Goal: Information Seeking & Learning: Learn about a topic

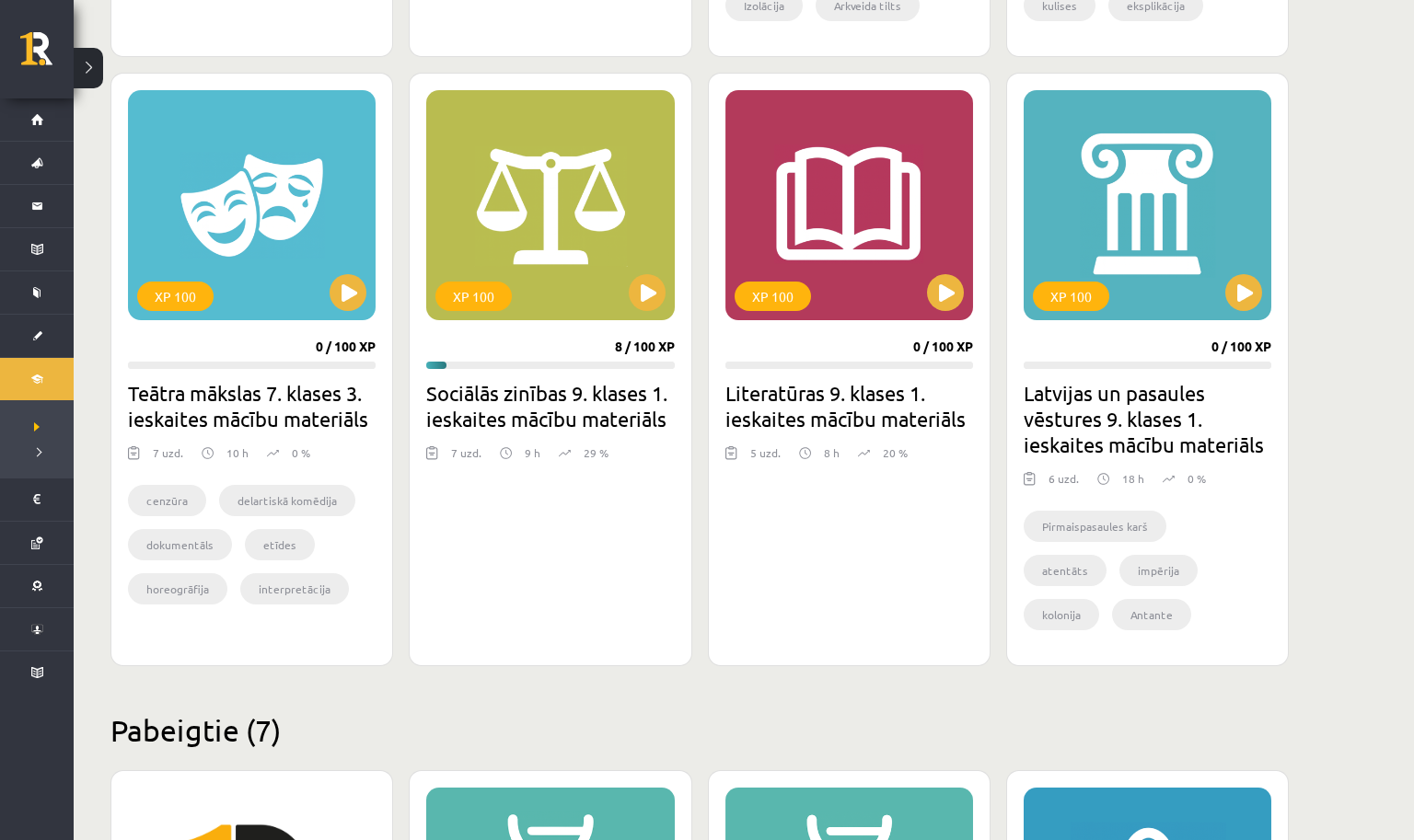
scroll to position [1620, 0]
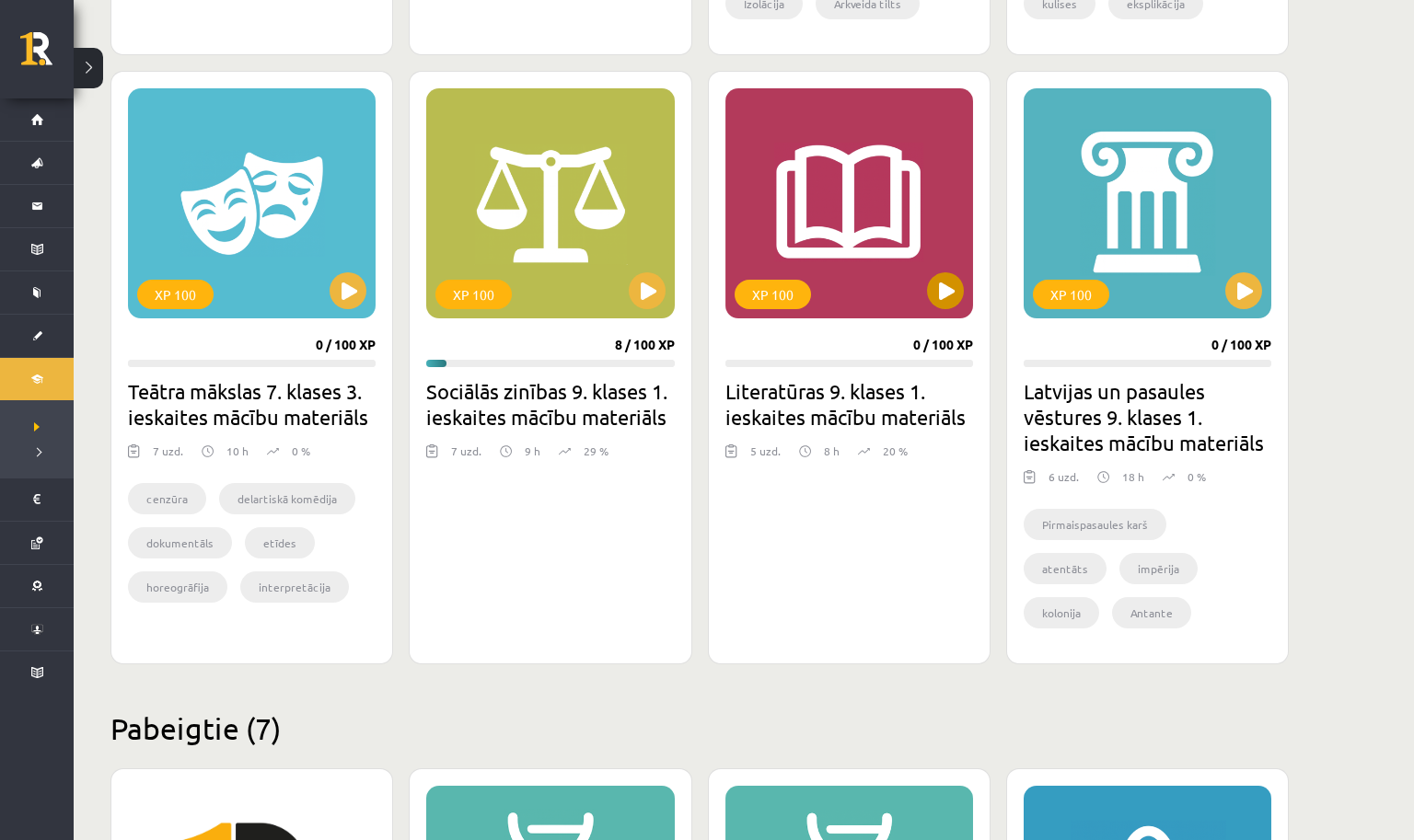
click at [944, 299] on button at bounding box center [945, 291] width 37 height 37
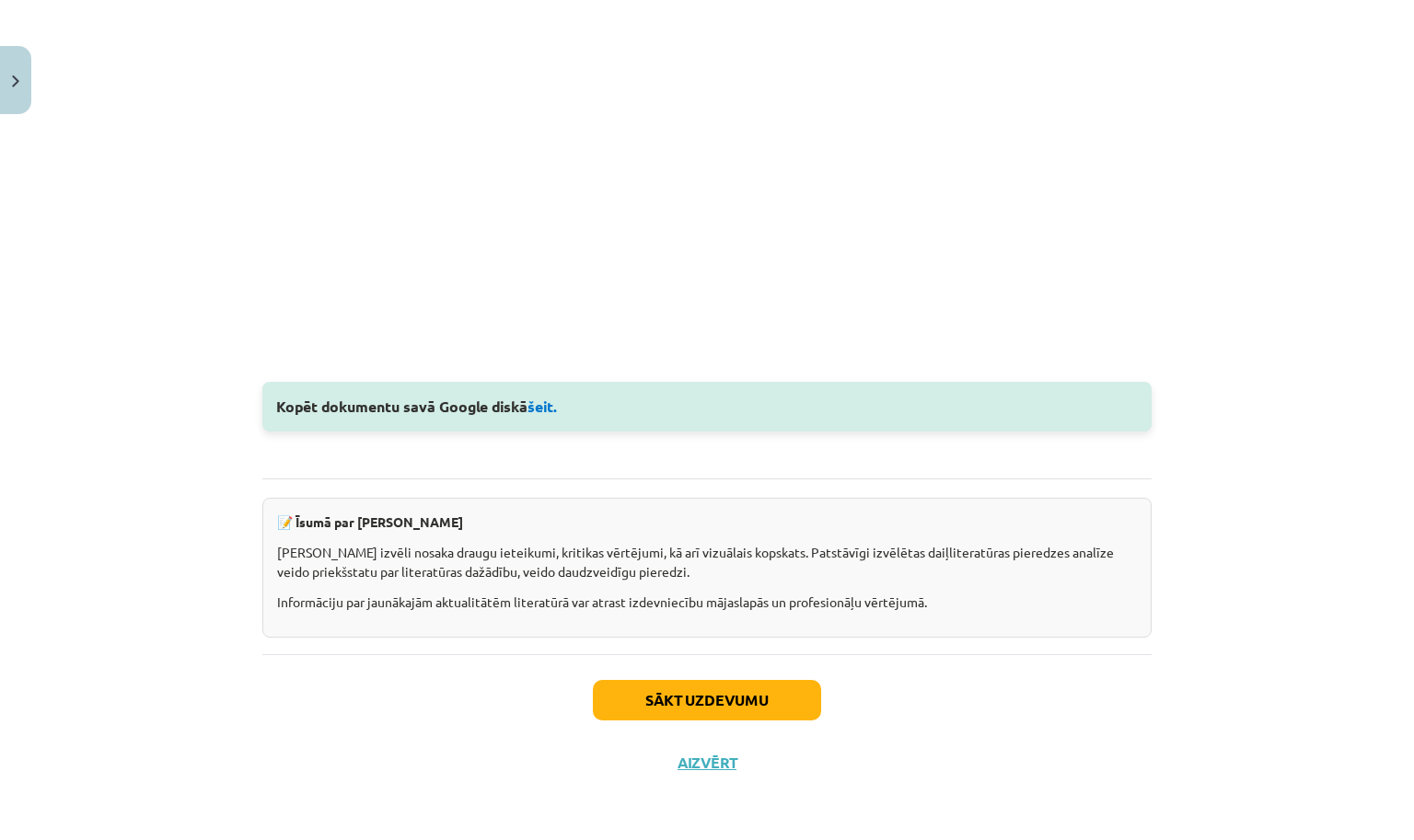
scroll to position [2269, 0]
click at [689, 702] on button "Sākt uzdevumu" at bounding box center [706, 699] width 228 height 40
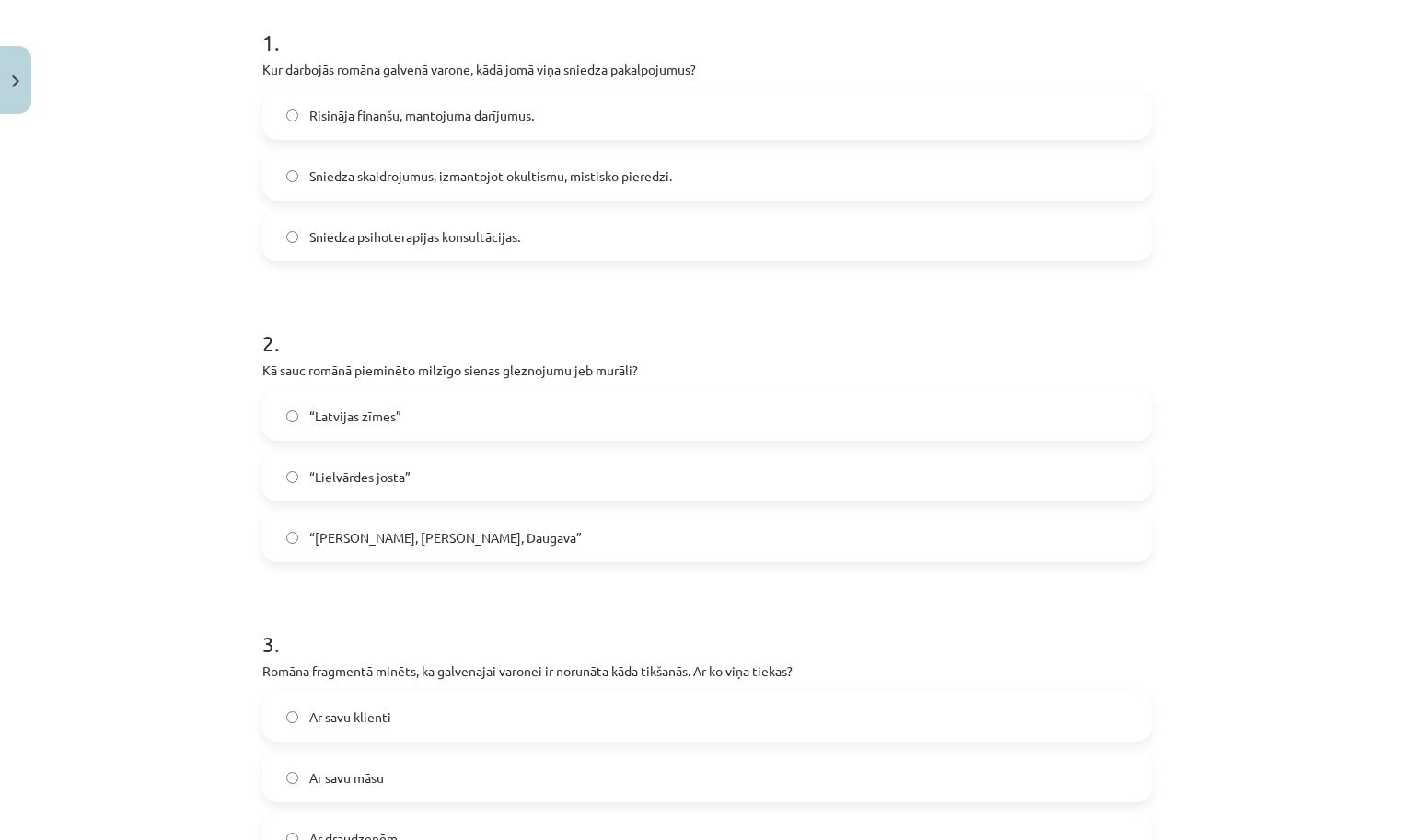
scroll to position [46, 0]
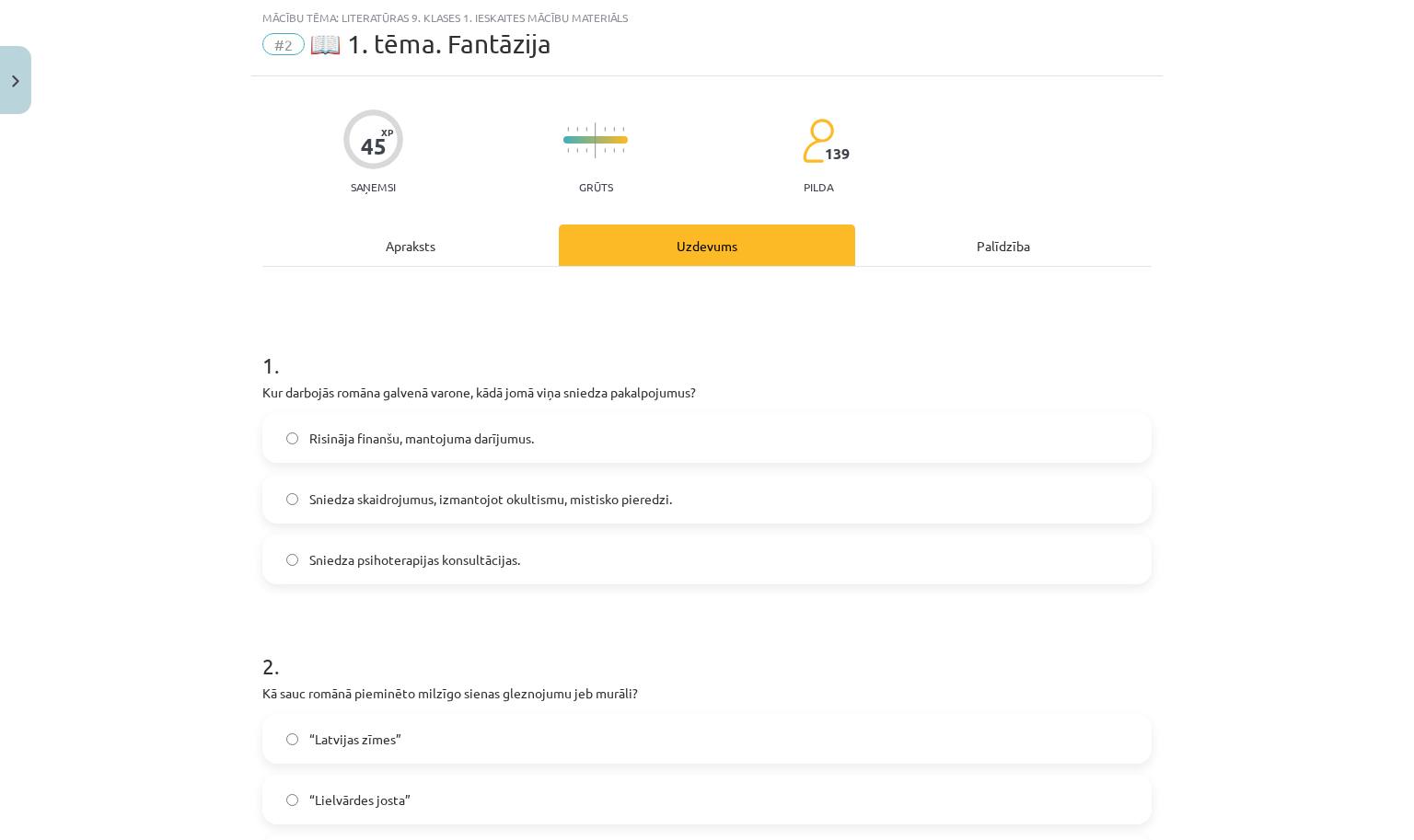
click at [434, 259] on div "Apraksts" at bounding box center [411, 245] width 296 height 41
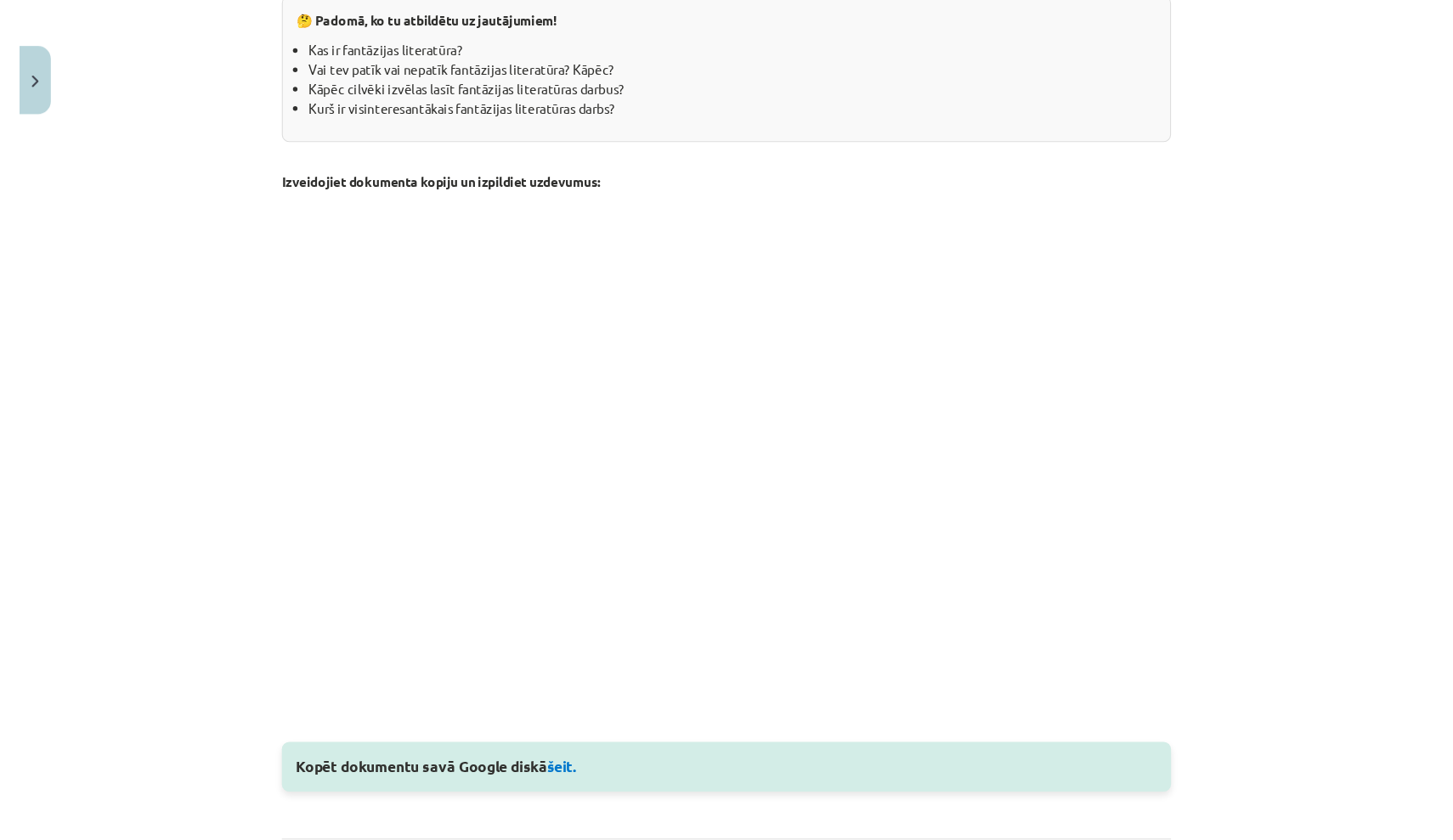
scroll to position [1761, 0]
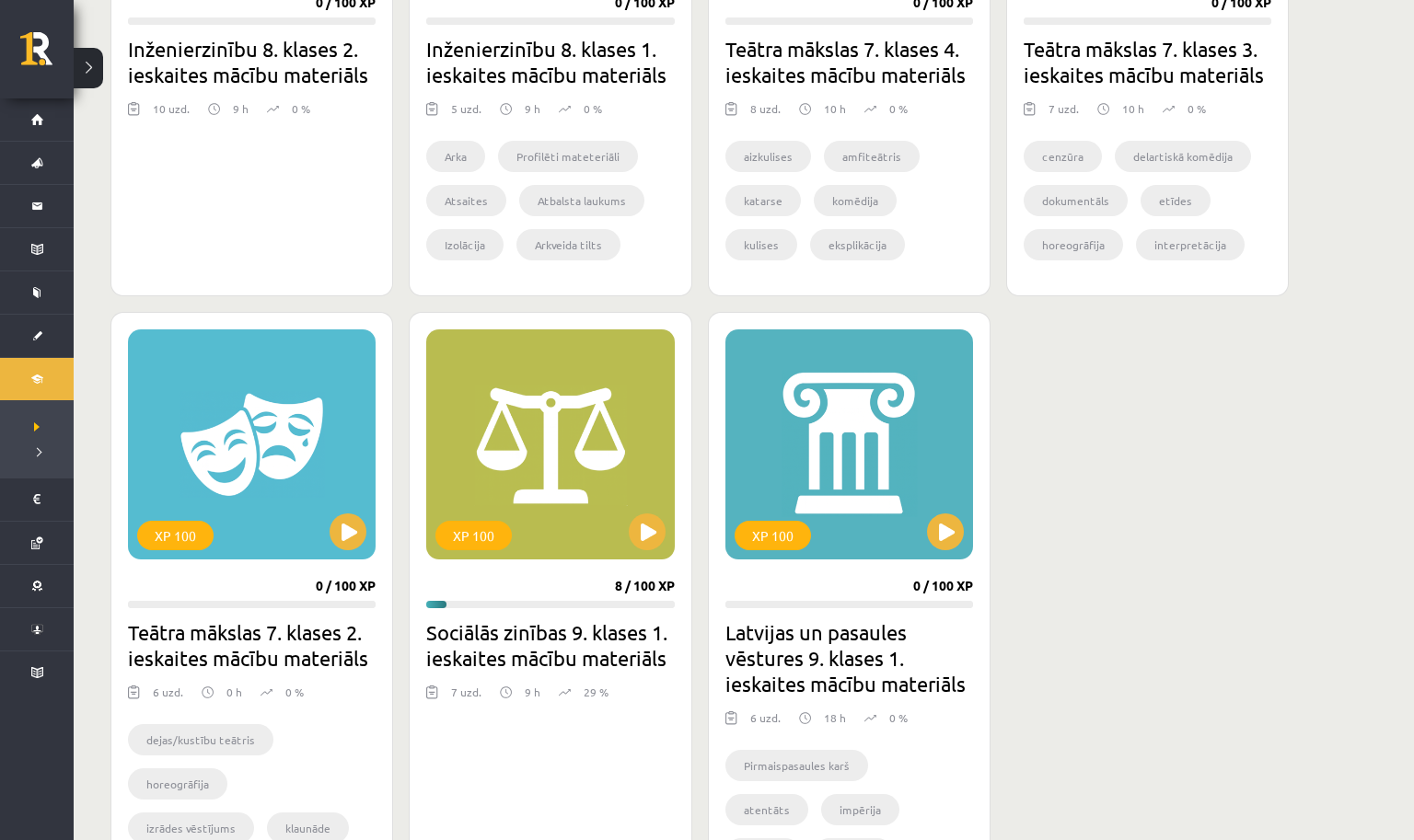
scroll to position [1281, 0]
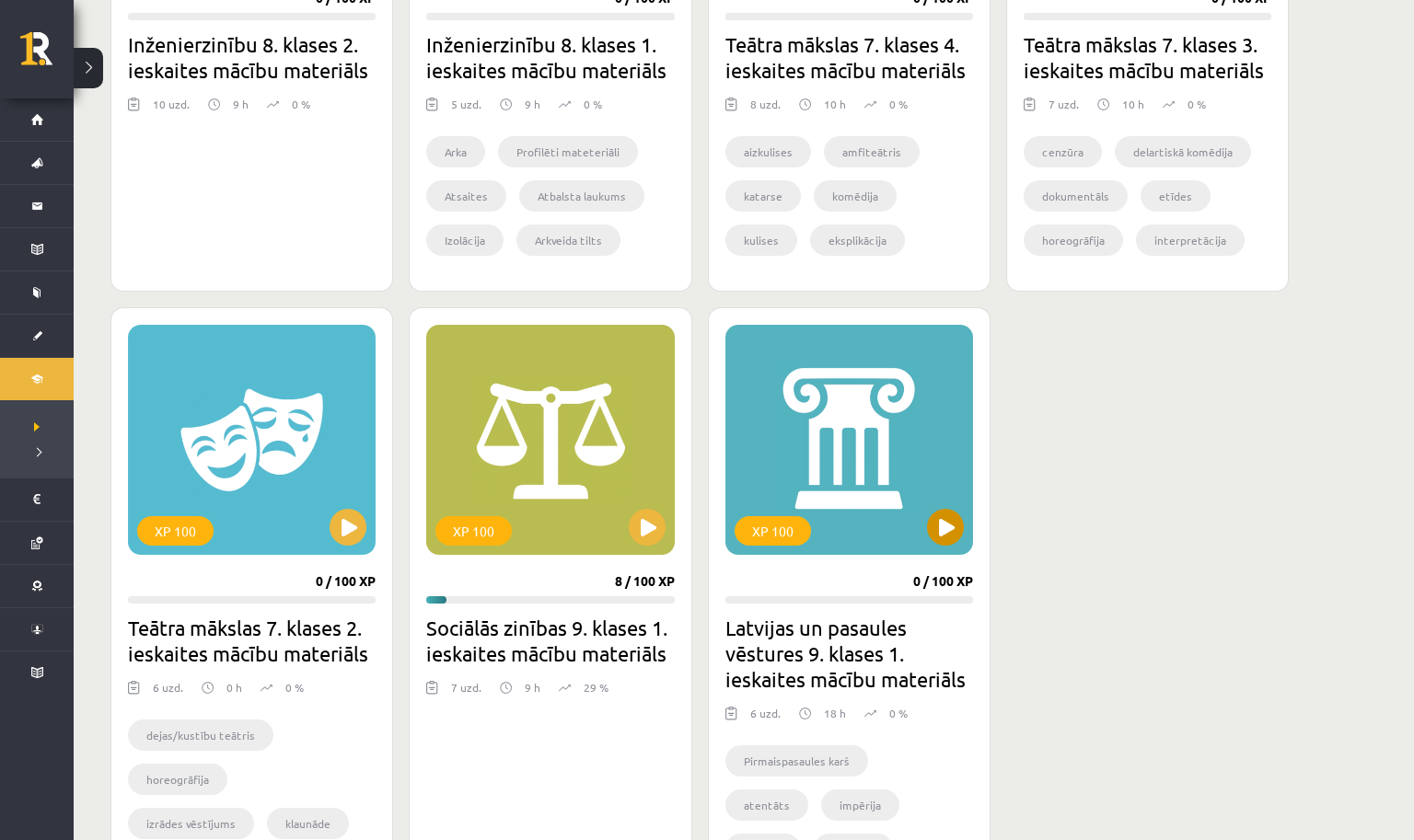
click at [933, 504] on div "XP 100" at bounding box center [850, 440] width 248 height 230
click at [656, 535] on button at bounding box center [647, 528] width 37 height 37
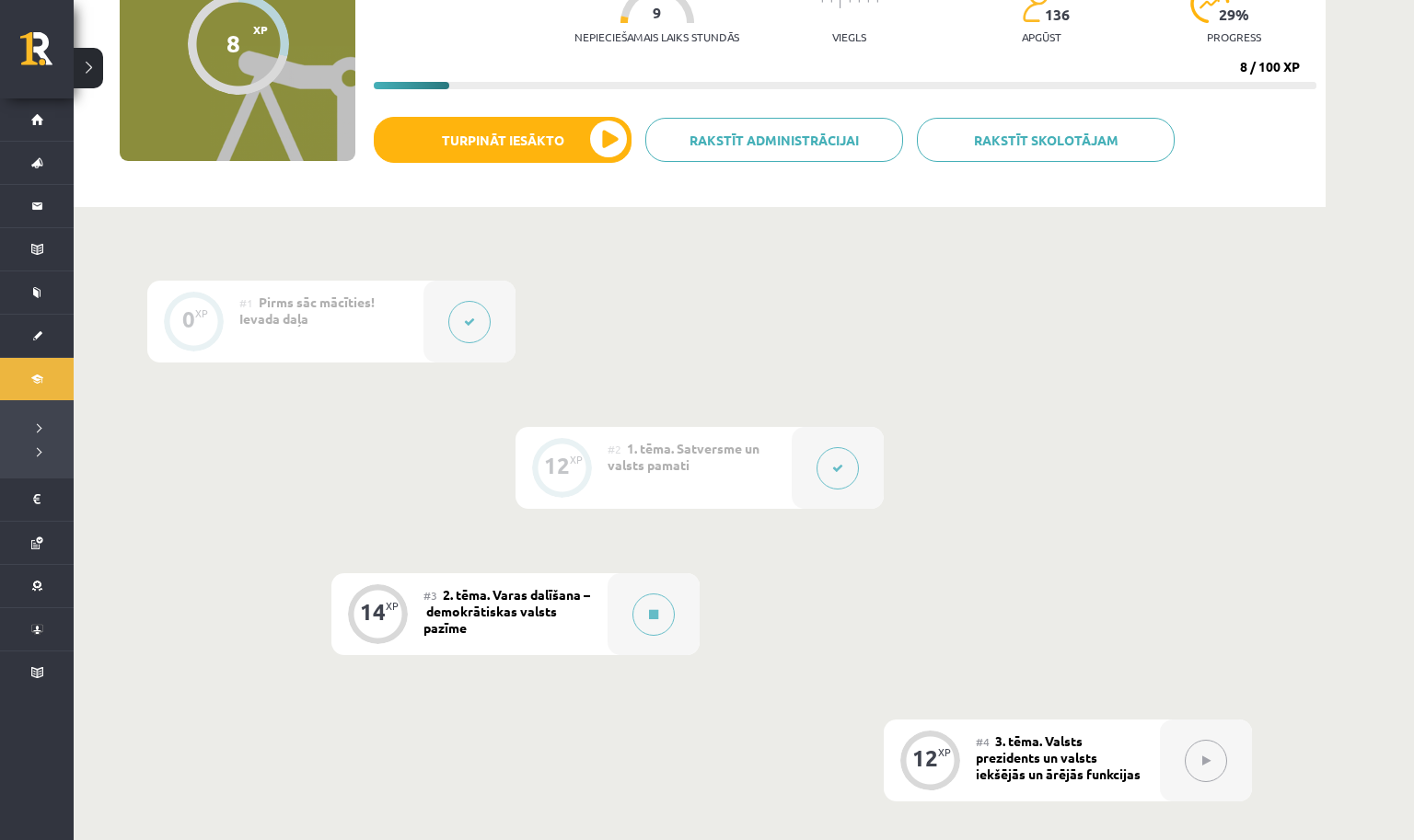
scroll to position [267, 0]
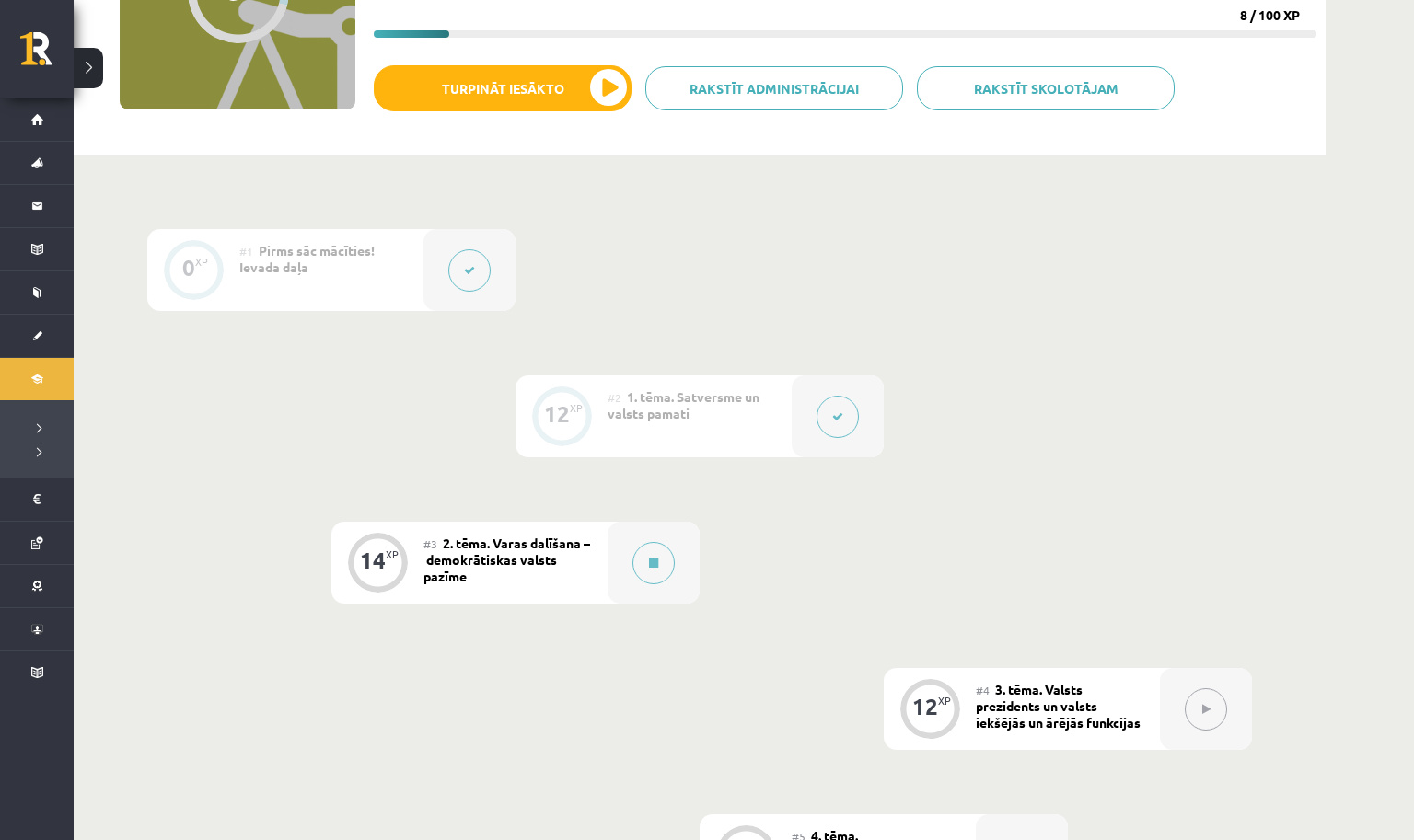
click at [836, 425] on button at bounding box center [837, 416] width 42 height 42
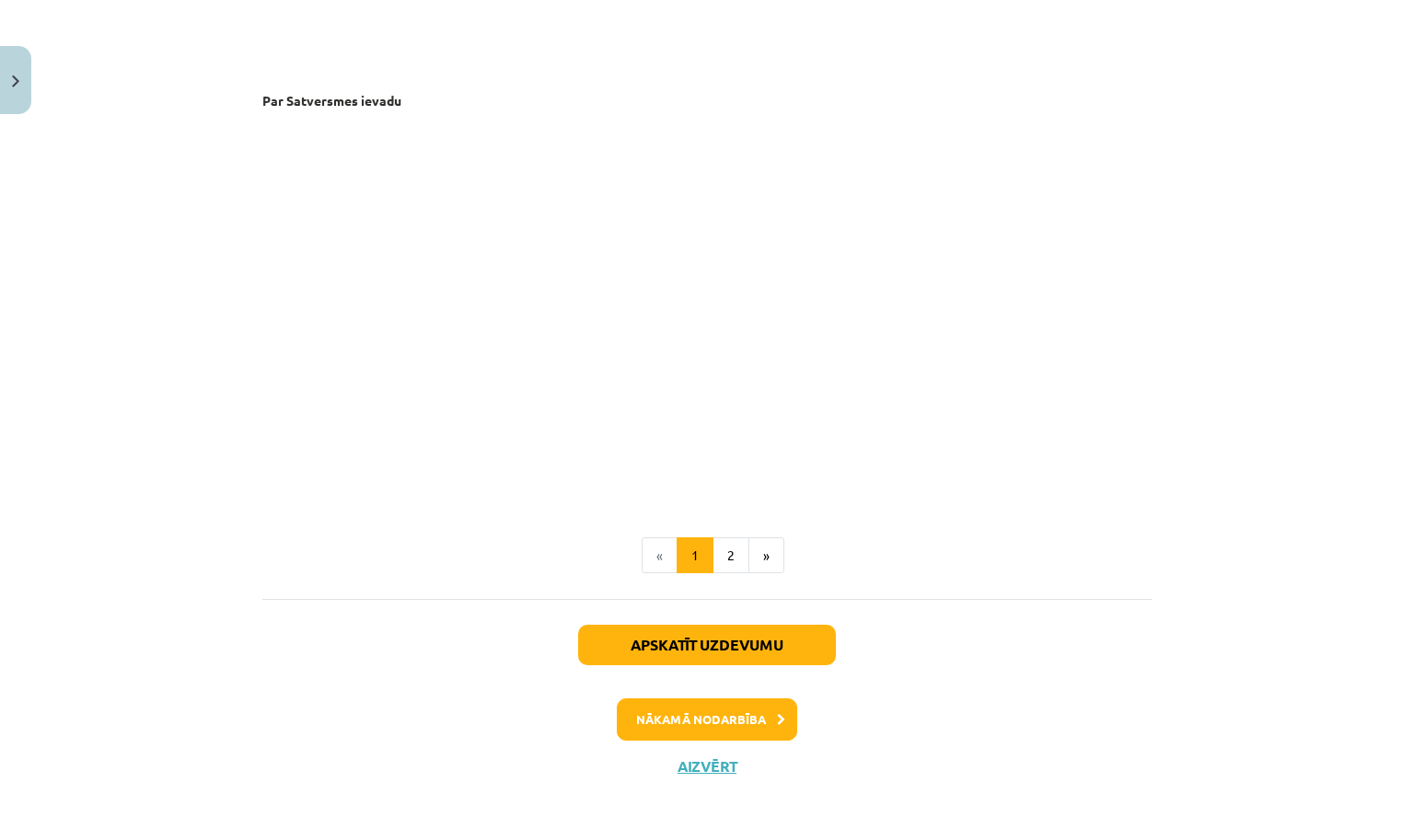
scroll to position [3731, 0]
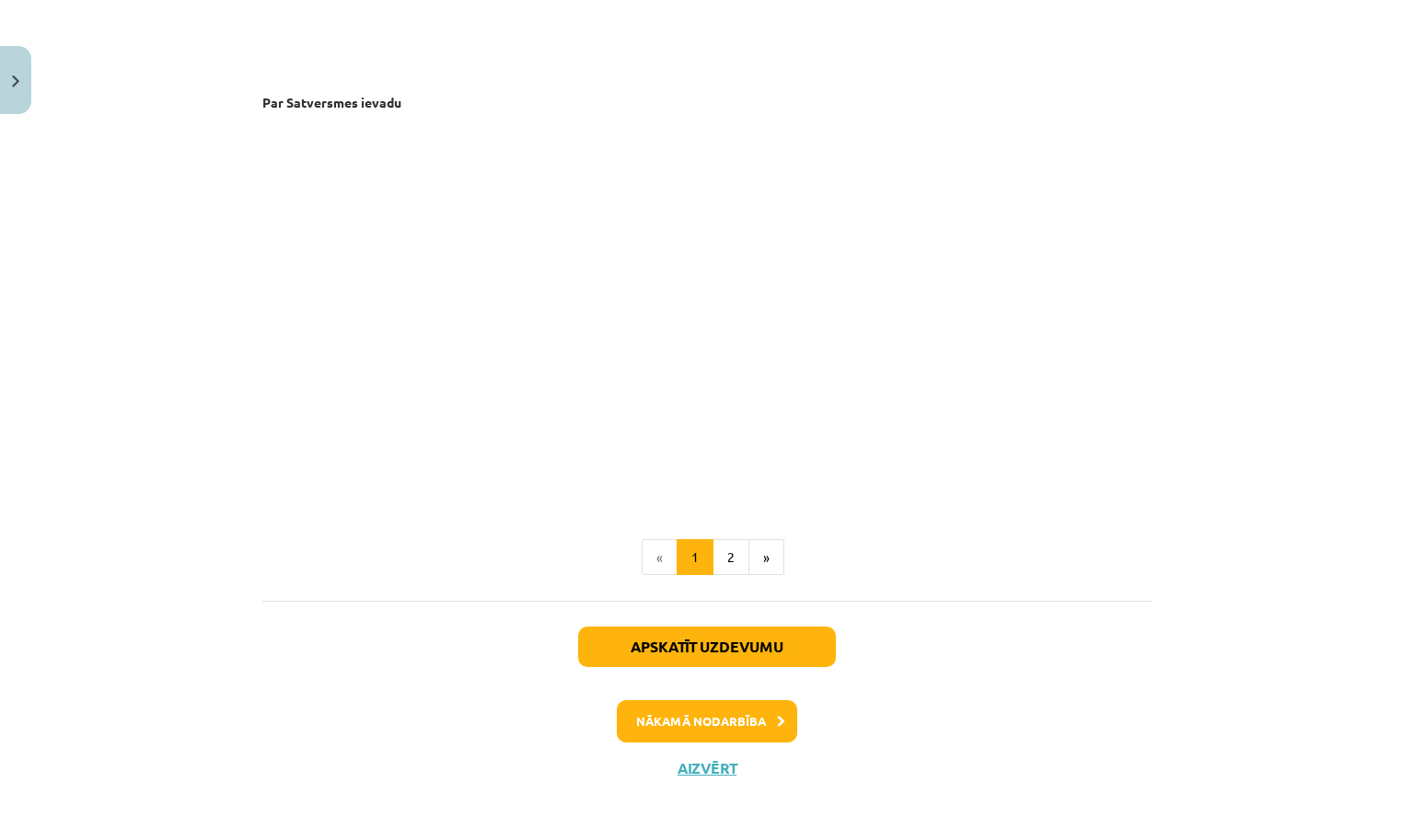
click at [748, 724] on button "Nākamā nodarbība" at bounding box center [707, 721] width 181 height 42
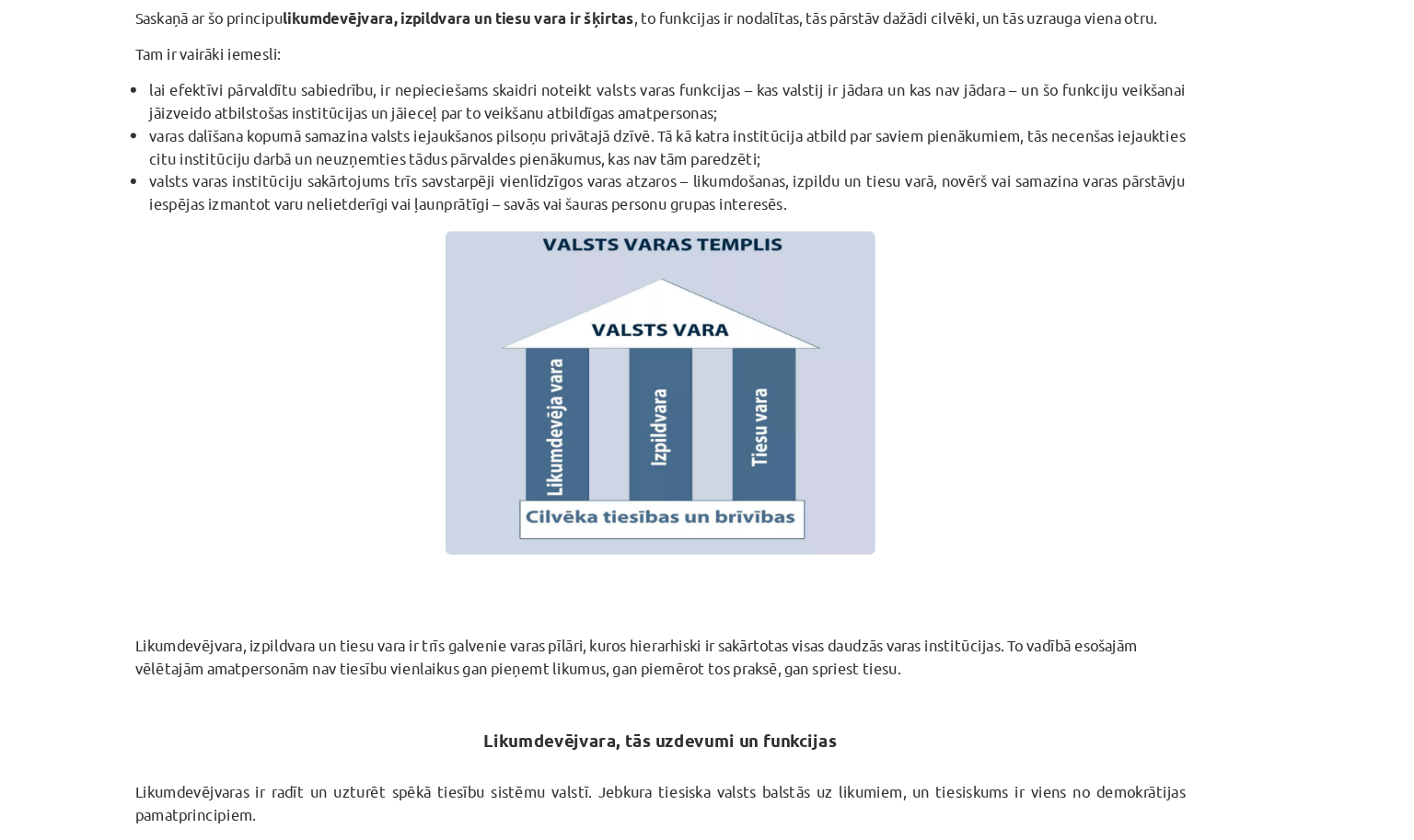
scroll to position [630, 0]
